Goal: Information Seeking & Learning: Learn about a topic

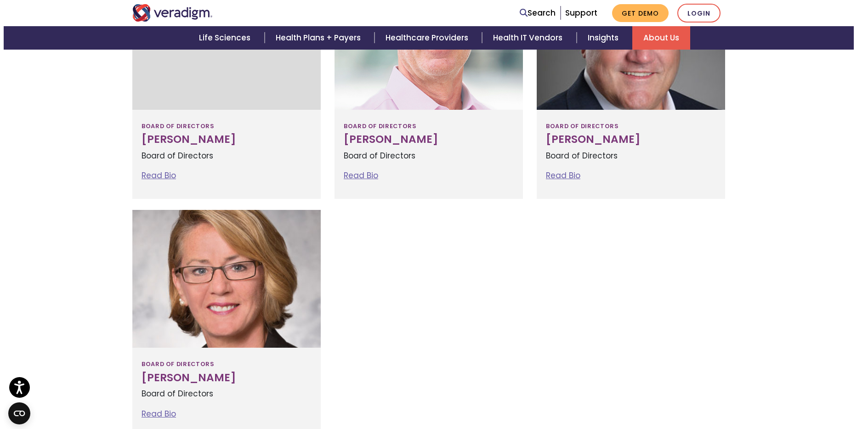
scroll to position [1115, 0]
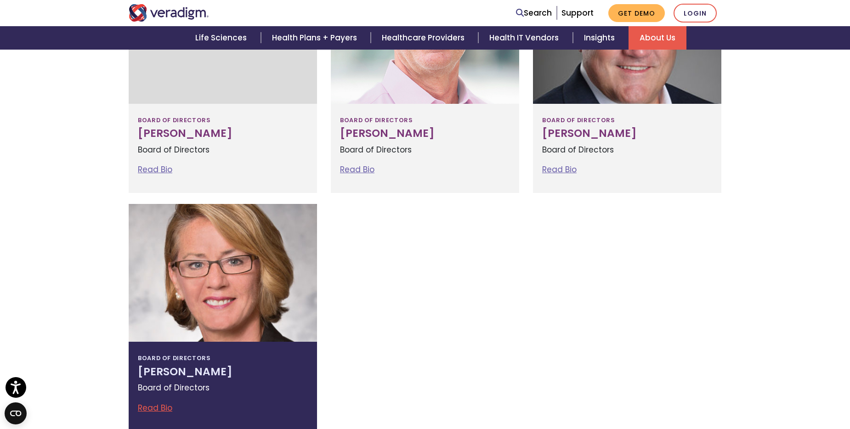
click at [154, 407] on link "Read Bio" at bounding box center [155, 407] width 34 height 11
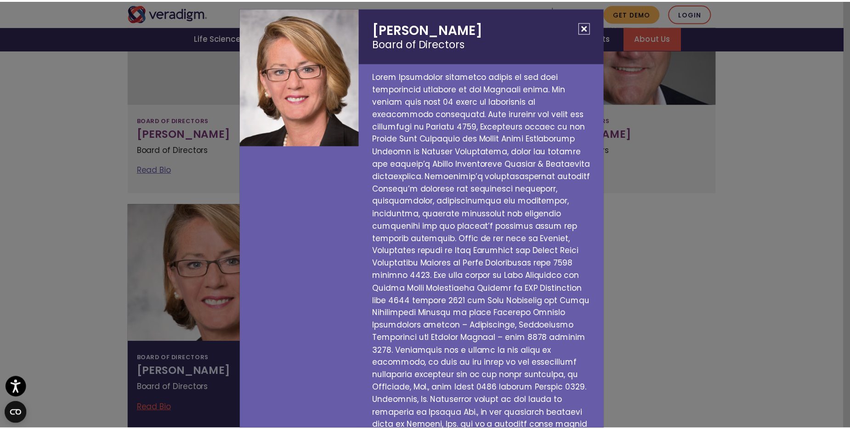
scroll to position [0, 0]
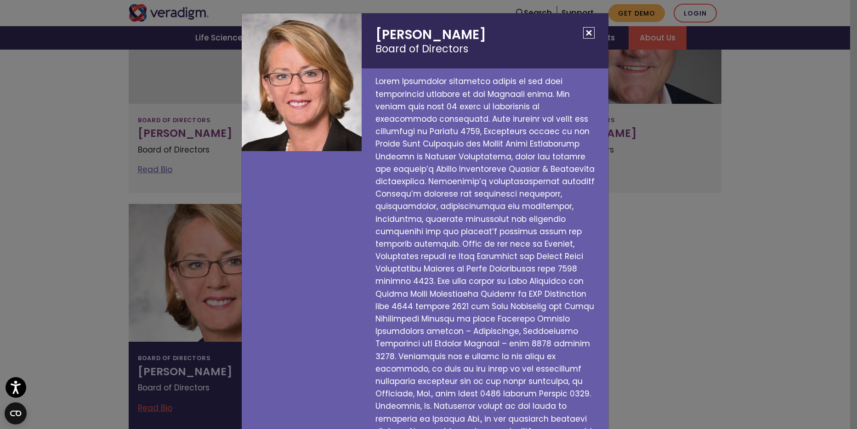
click at [583, 32] on button "Close" at bounding box center [588, 32] width 11 height 11
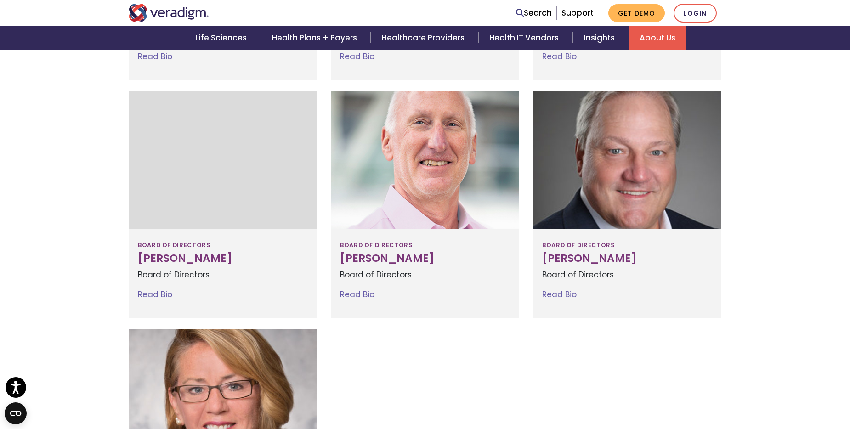
scroll to position [958, 0]
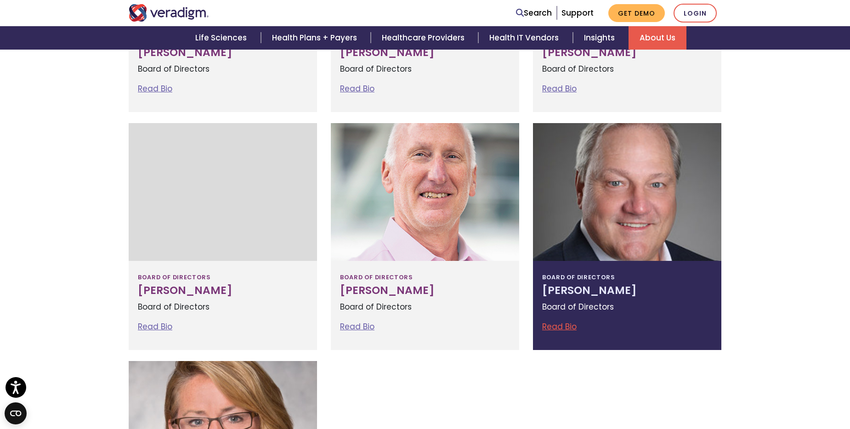
click at [552, 324] on link "Read Bio" at bounding box center [559, 326] width 34 height 11
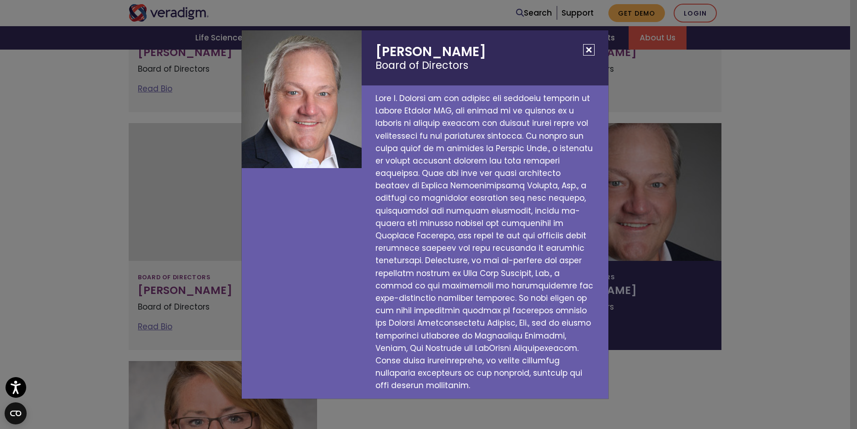
click at [588, 55] on button "Close" at bounding box center [588, 49] width 11 height 11
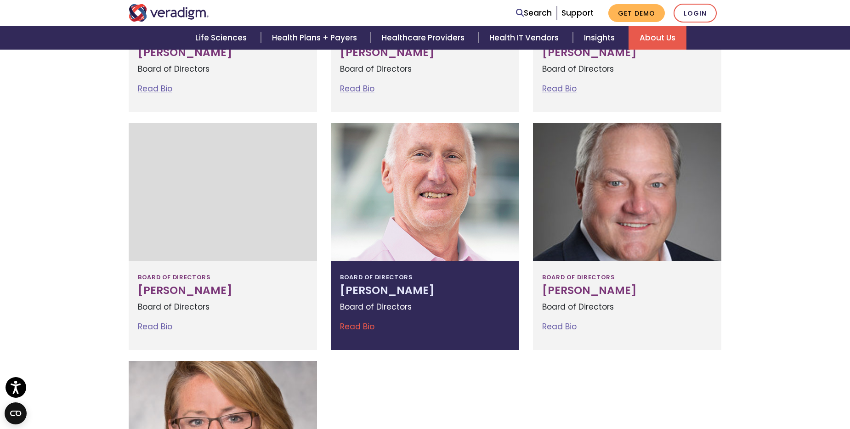
click at [355, 327] on link "Read Bio" at bounding box center [357, 326] width 34 height 11
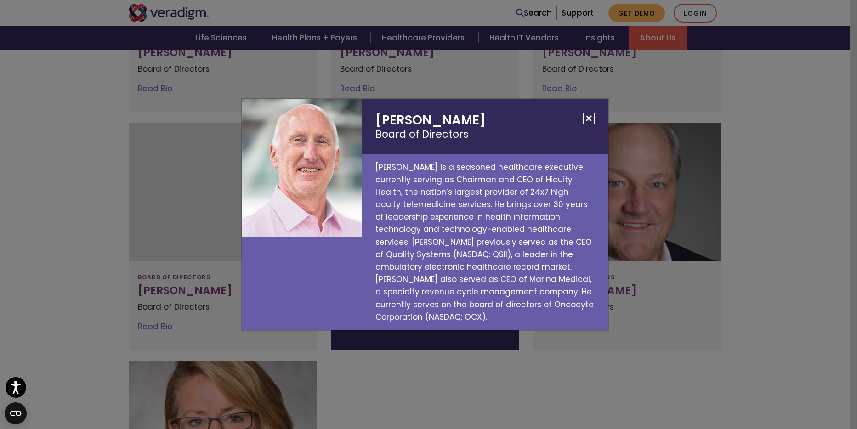
click at [589, 116] on button "Close" at bounding box center [588, 118] width 11 height 11
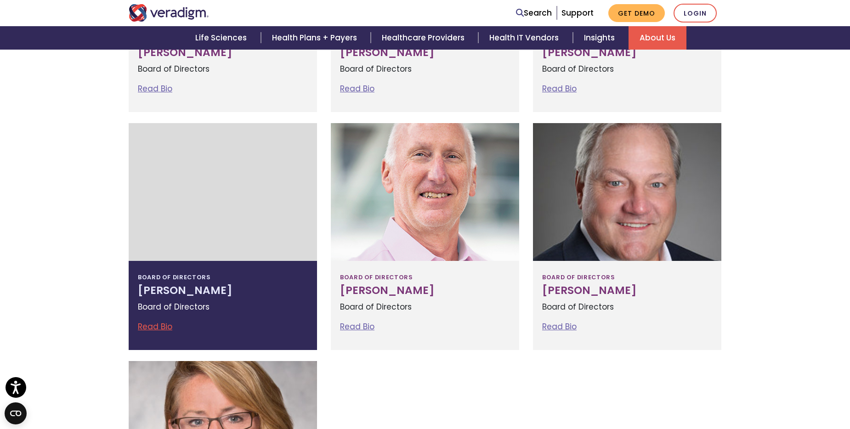
click at [167, 292] on h3 "Jonathan Sacks" at bounding box center [223, 290] width 170 height 13
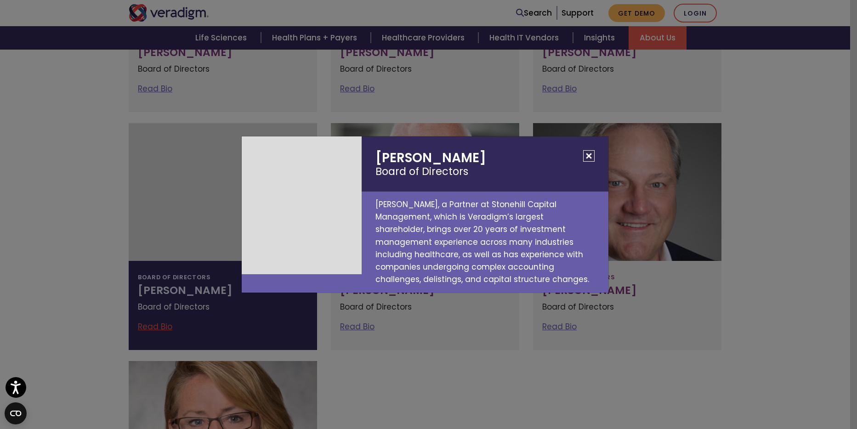
click at [589, 155] on button "Close" at bounding box center [588, 155] width 11 height 11
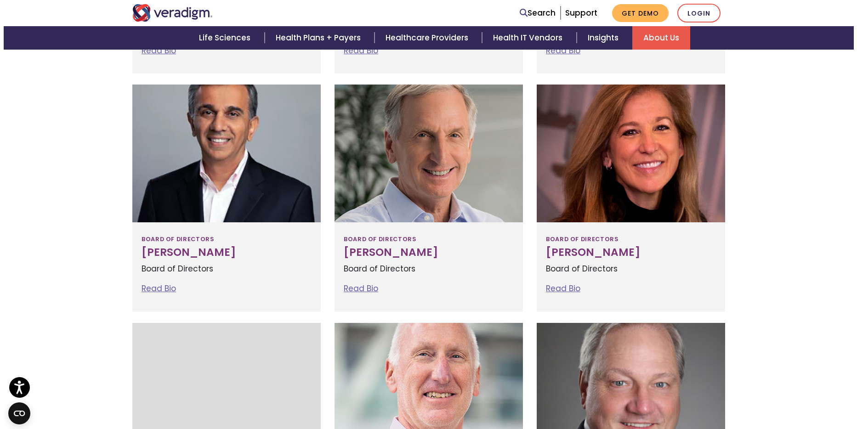
scroll to position [682, 0]
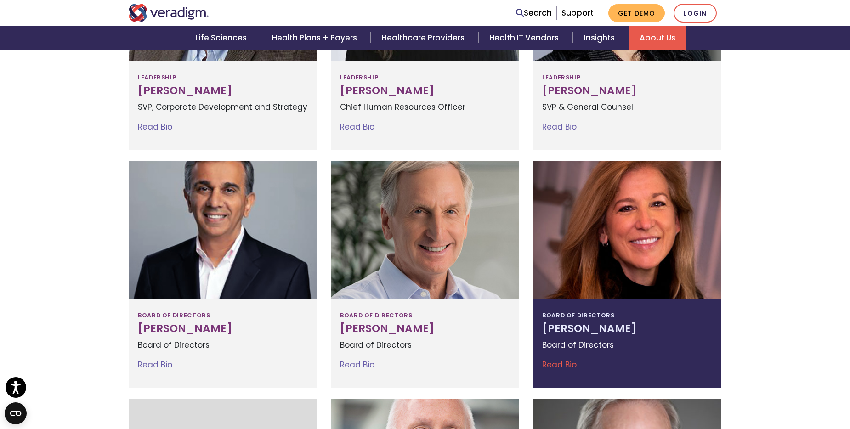
click at [558, 365] on link "Read Bio" at bounding box center [559, 364] width 34 height 11
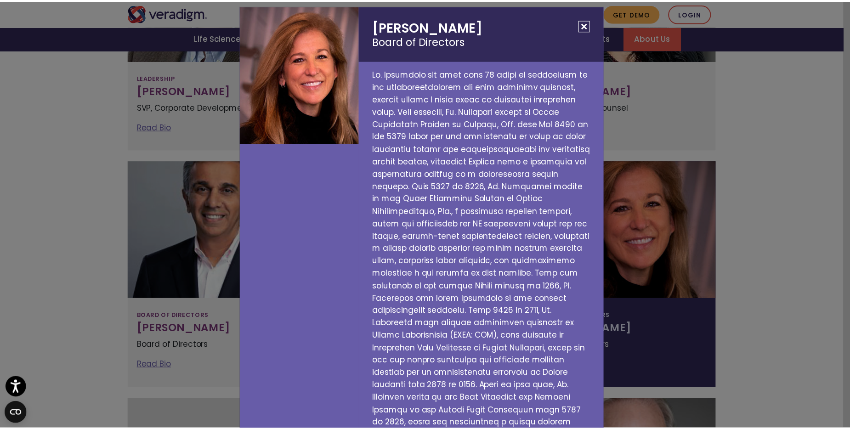
scroll to position [0, 0]
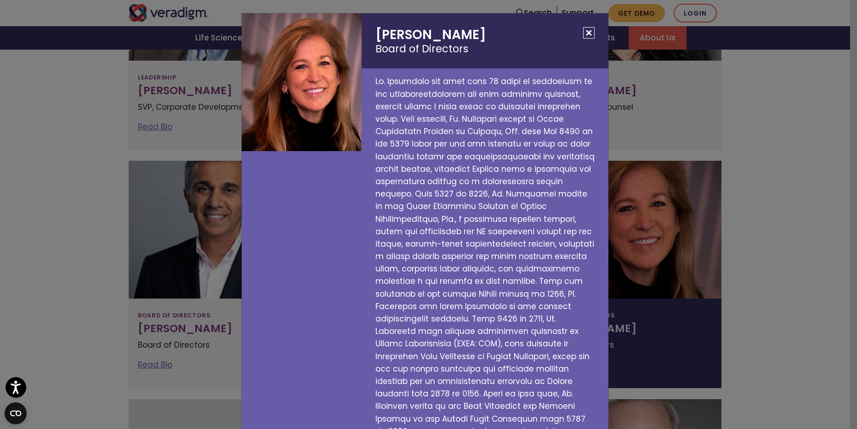
click at [584, 34] on button "Close" at bounding box center [588, 32] width 11 height 11
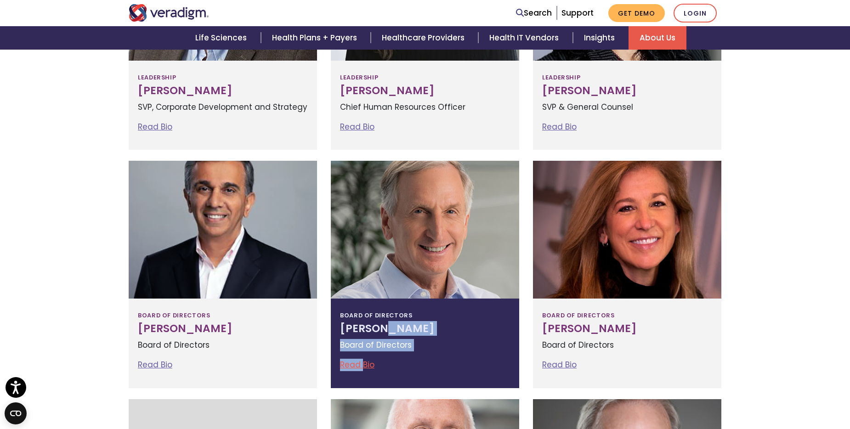
drag, startPoint x: 378, startPoint y: 328, endPoint x: 363, endPoint y: 366, distance: 40.9
click at [363, 366] on div "Board of Directors Bruce Felt Board of Directors Read Bio Bruce Felt Board of D…" at bounding box center [425, 343] width 188 height 89
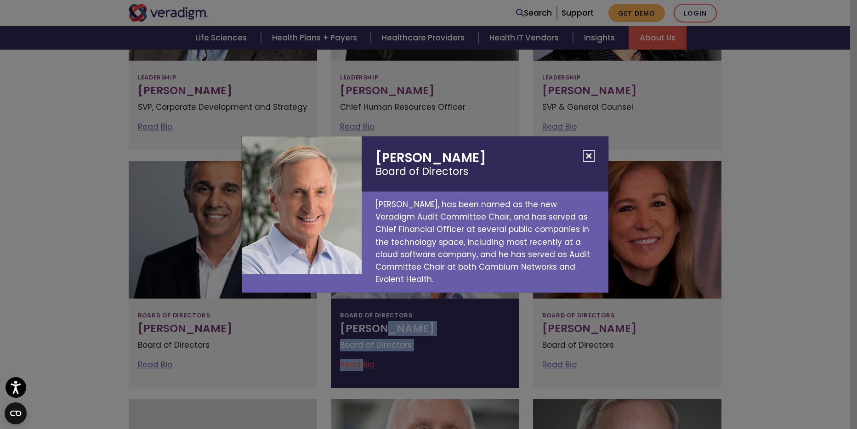
click at [587, 162] on button "Close" at bounding box center [588, 155] width 11 height 11
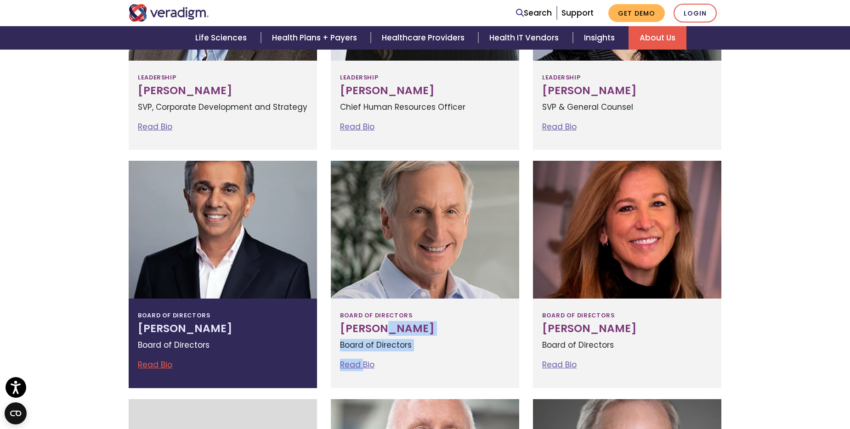
click at [151, 366] on link "Read Bio" at bounding box center [155, 364] width 34 height 11
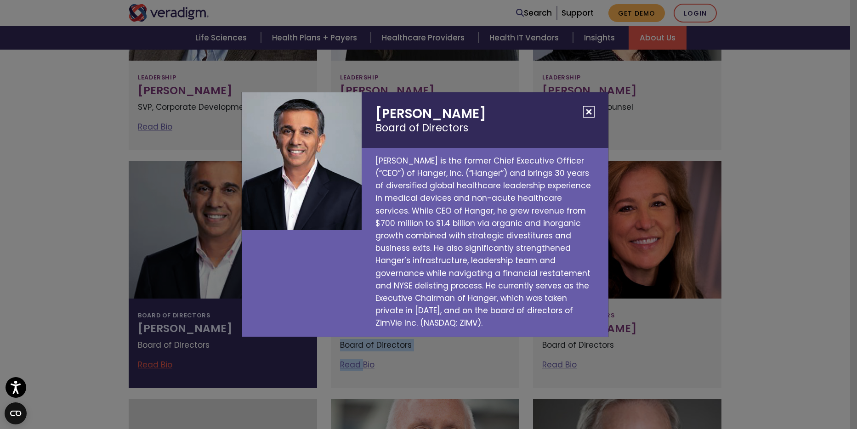
click at [590, 114] on button "Close" at bounding box center [588, 111] width 11 height 11
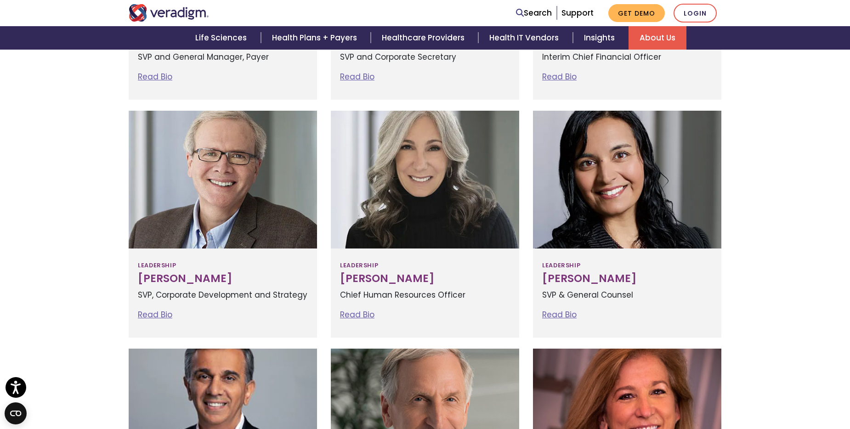
scroll to position [486, 0]
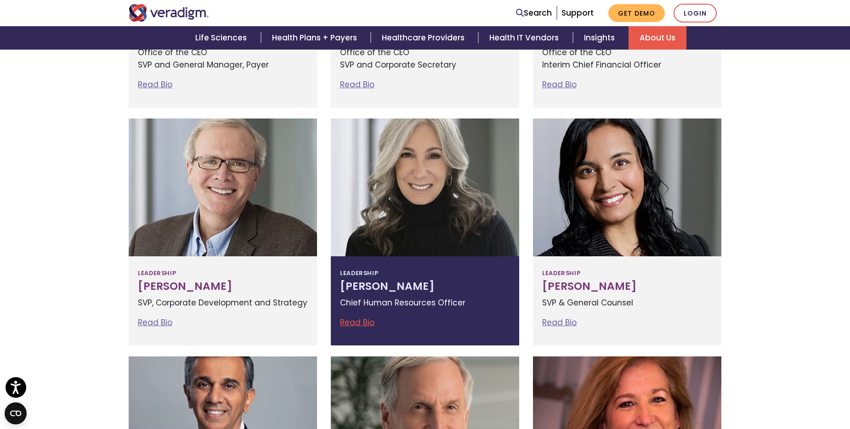
click at [351, 323] on link "Read Bio" at bounding box center [357, 322] width 34 height 11
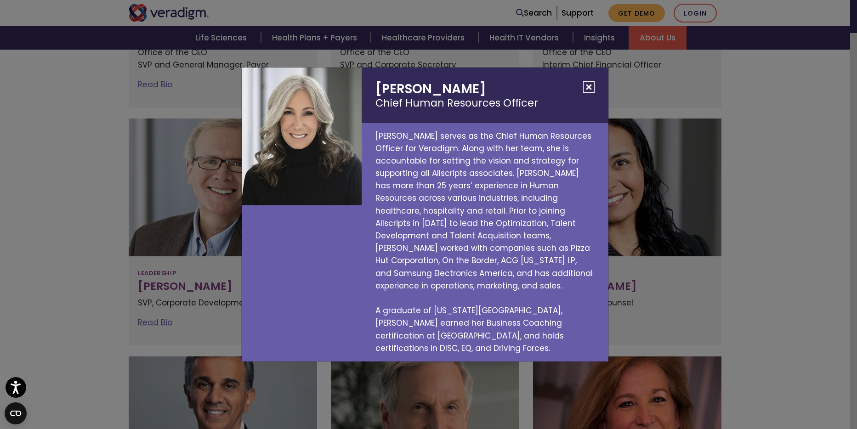
click at [589, 93] on button "Close" at bounding box center [588, 86] width 11 height 11
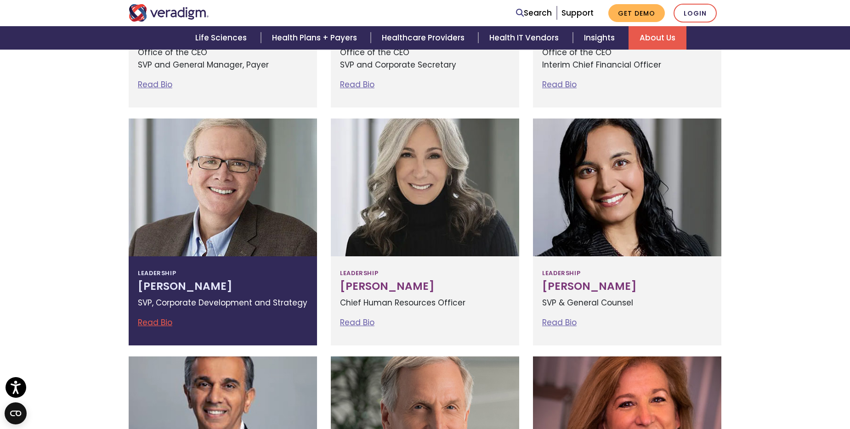
click at [148, 322] on link "Read Bio" at bounding box center [155, 322] width 34 height 11
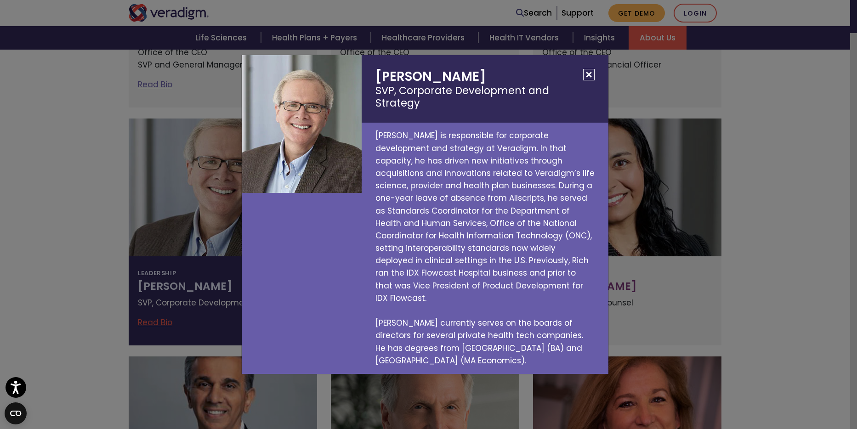
click at [588, 80] on button "Close" at bounding box center [588, 74] width 11 height 11
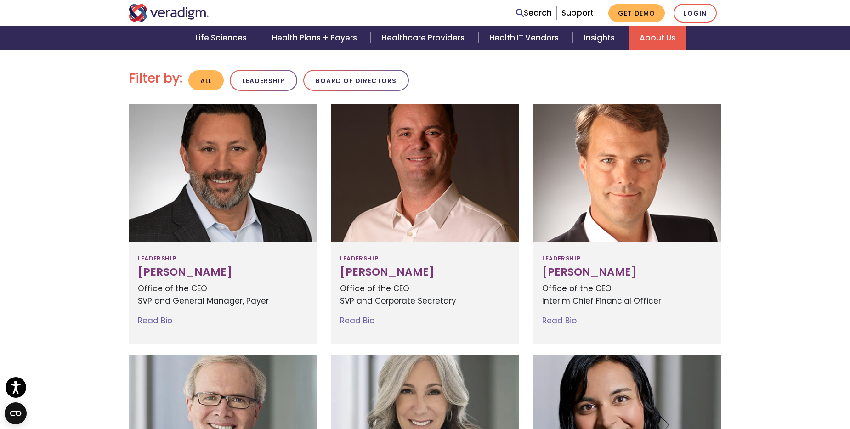
scroll to position [222, 0]
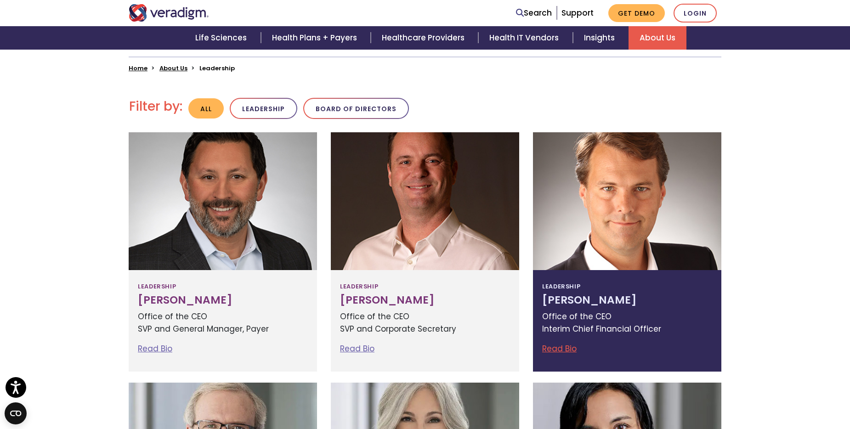
click at [558, 347] on link "Read Bio" at bounding box center [559, 348] width 34 height 11
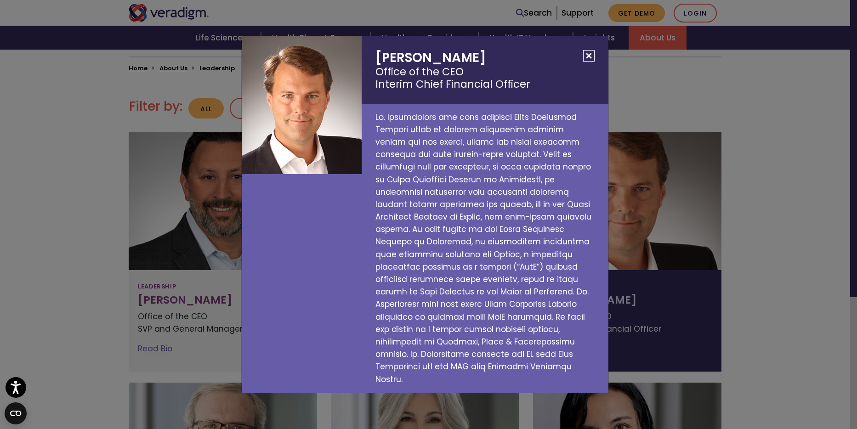
click at [589, 62] on button "Close" at bounding box center [588, 55] width 11 height 11
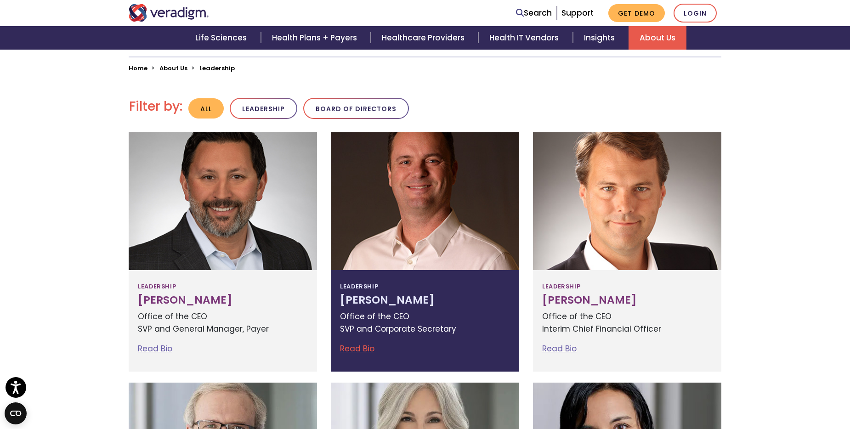
click at [359, 346] on link "Read Bio" at bounding box center [357, 348] width 34 height 11
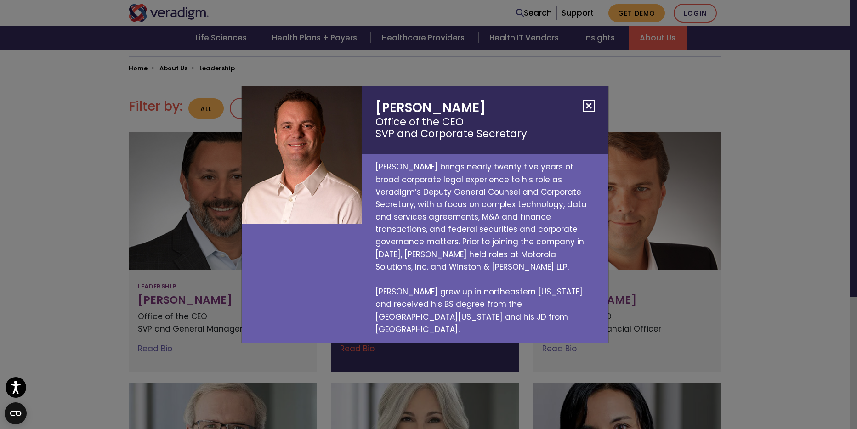
click at [592, 112] on button "Close" at bounding box center [588, 105] width 11 height 11
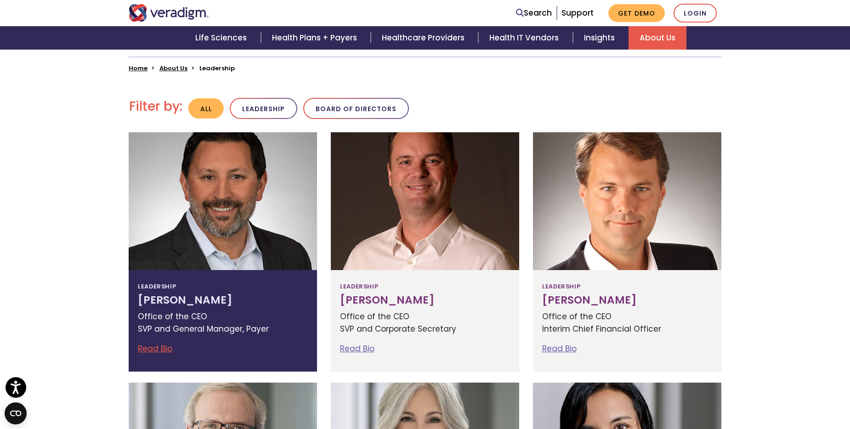
click at [153, 349] on link "Read Bio" at bounding box center [155, 348] width 34 height 11
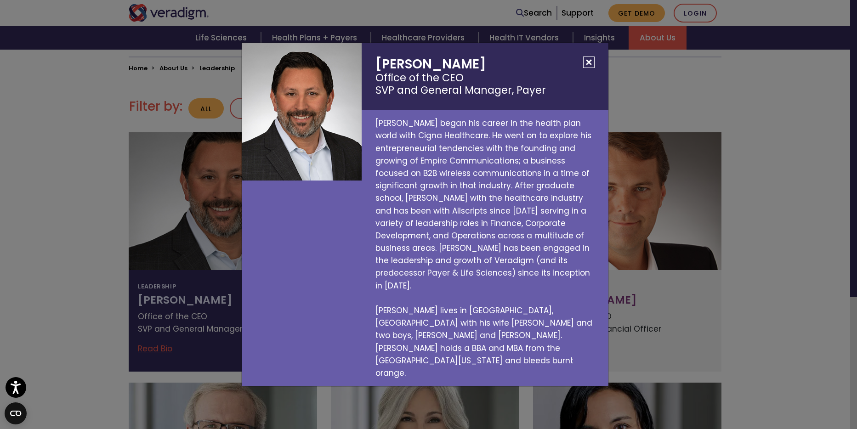
click at [585, 68] on button "Close" at bounding box center [588, 62] width 11 height 11
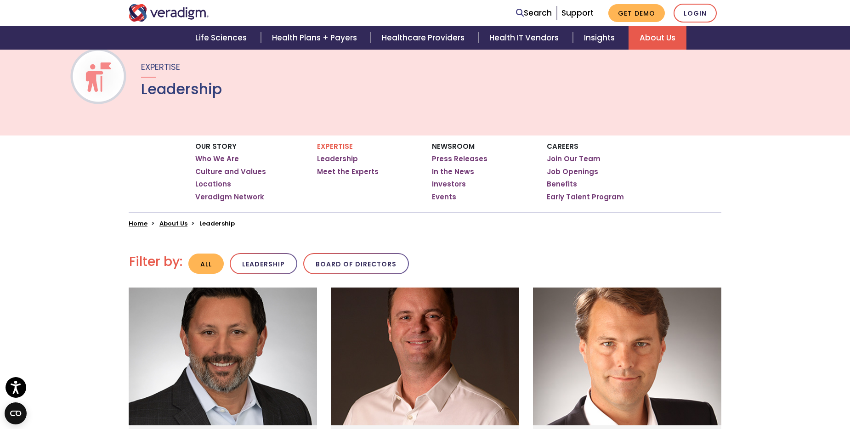
scroll to position [52, 0]
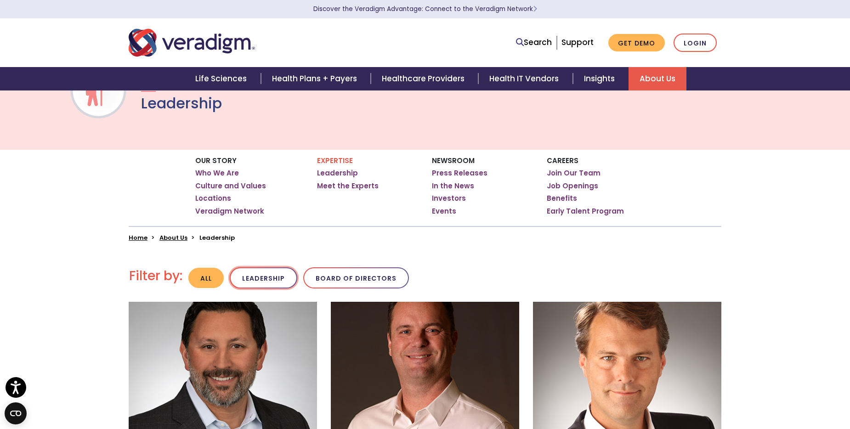
click at [260, 279] on button "Leadership" at bounding box center [264, 278] width 68 height 22
click at [205, 277] on button "All" at bounding box center [206, 278] width 37 height 22
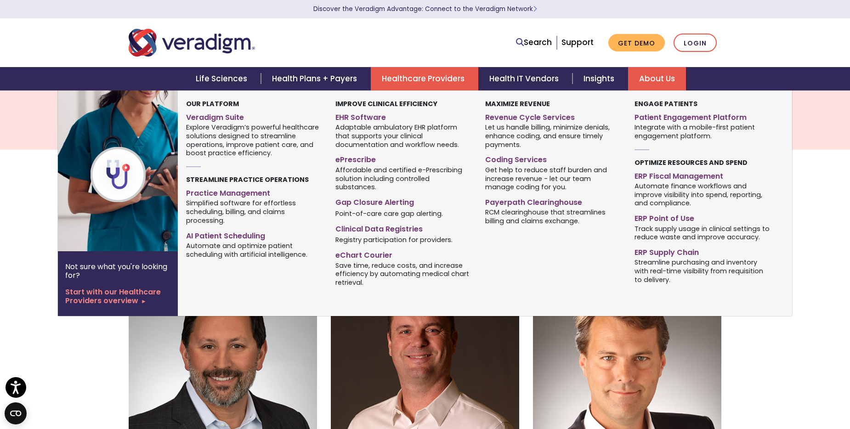
click at [439, 80] on link "Healthcare Providers" at bounding box center [424, 78] width 107 height 23
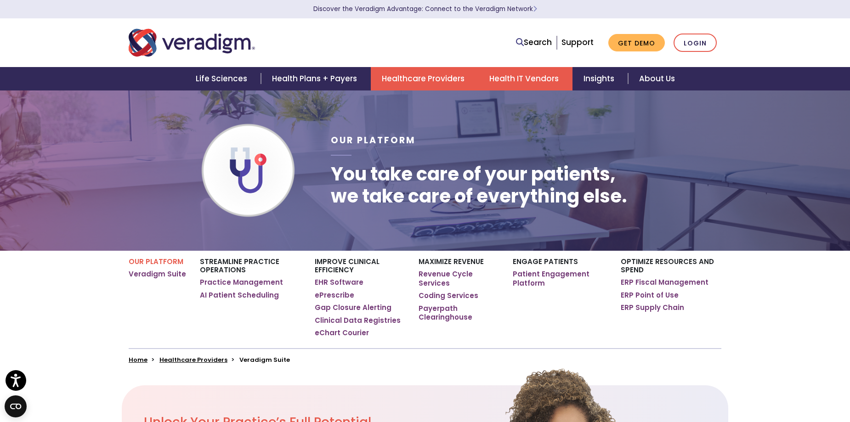
click at [513, 75] on link "Health IT Vendors" at bounding box center [525, 78] width 94 height 23
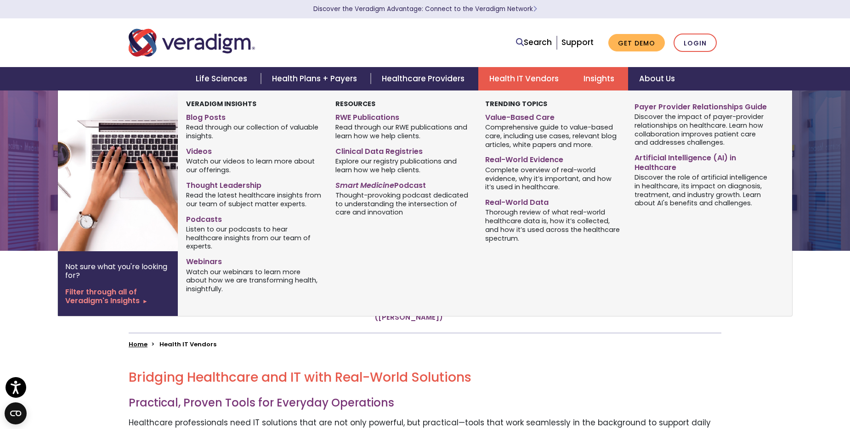
click at [599, 80] on link "Insights" at bounding box center [600, 78] width 56 height 23
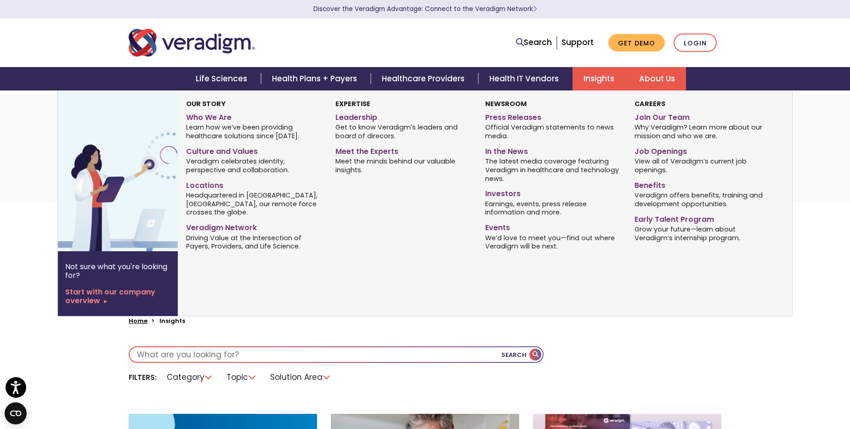
click at [666, 80] on link "About Us" at bounding box center [657, 78] width 58 height 23
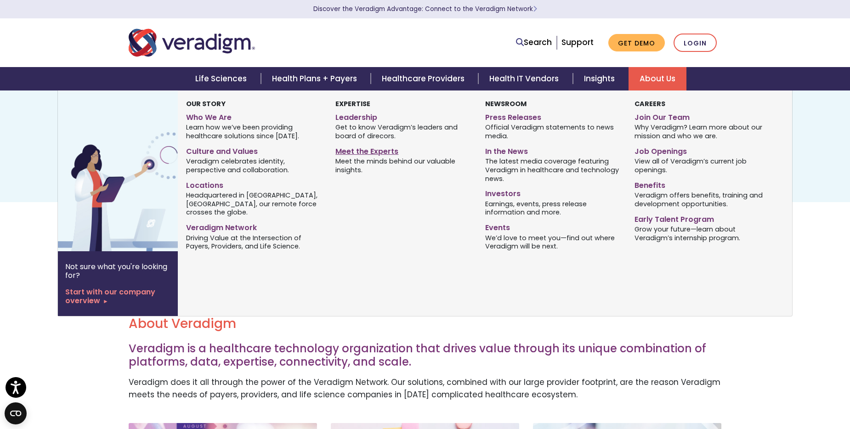
click at [356, 154] on link "Meet the Experts" at bounding box center [403, 149] width 136 height 13
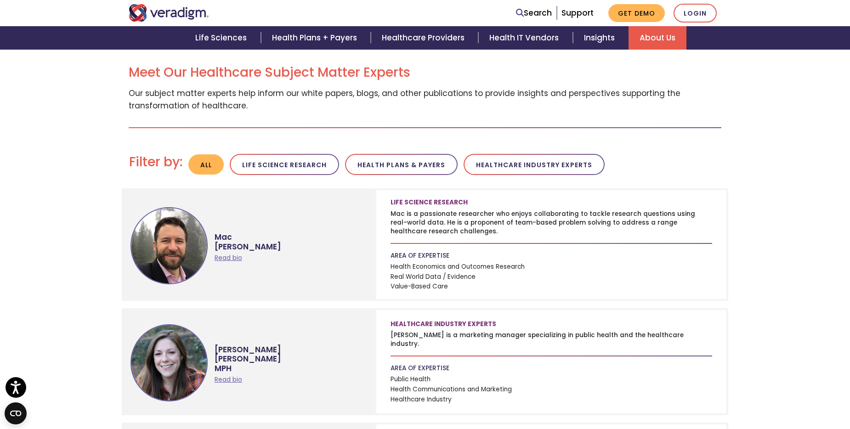
scroll to position [240, 0]
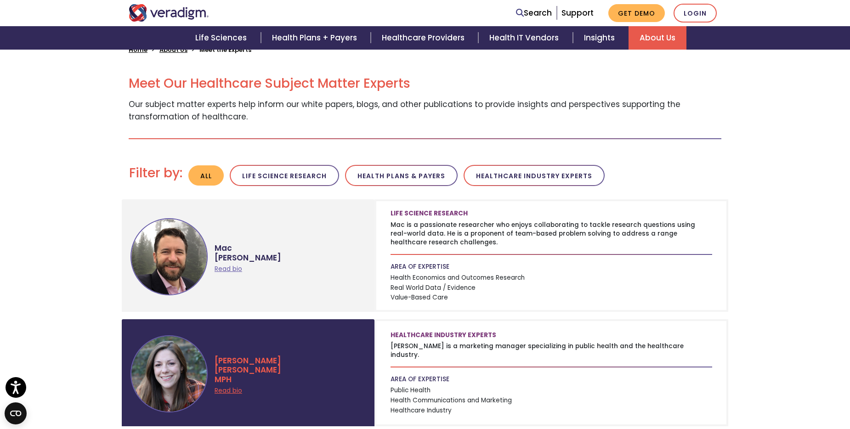
click at [220, 391] on link "Read bio" at bounding box center [229, 390] width 28 height 9
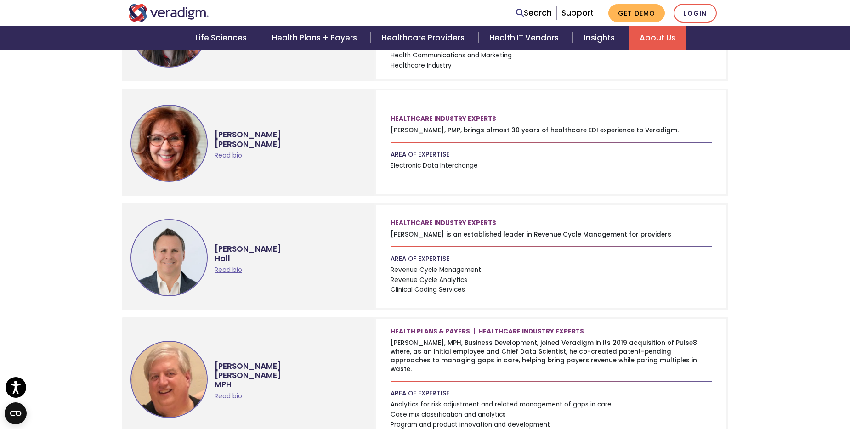
scroll to position [621, 0]
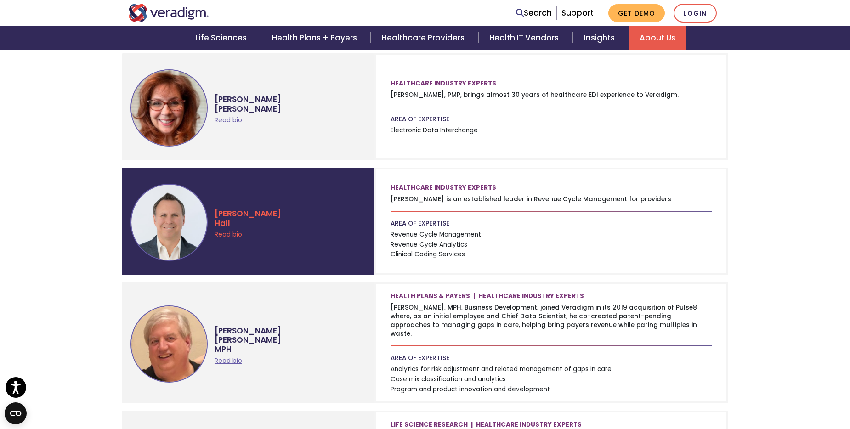
click at [226, 234] on link "Read bio" at bounding box center [229, 234] width 28 height 9
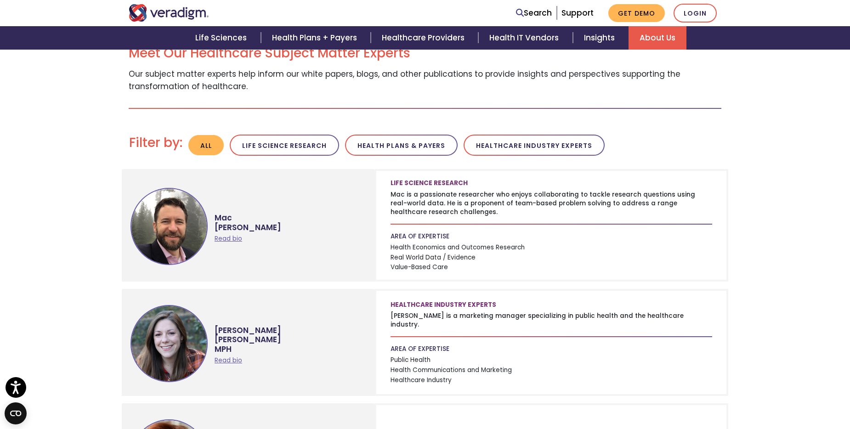
scroll to position [293, 0]
